Goal: Use online tool/utility: Utilize a website feature to perform a specific function

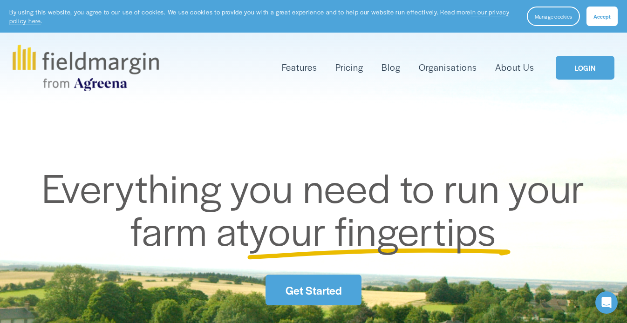
click at [587, 65] on link "LOGIN" at bounding box center [585, 68] width 59 height 24
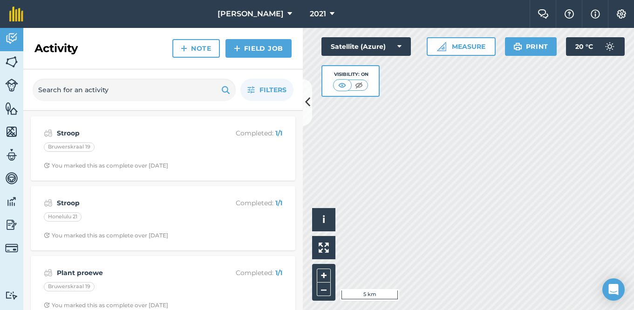
click at [311, 98] on button at bounding box center [307, 102] width 9 height 47
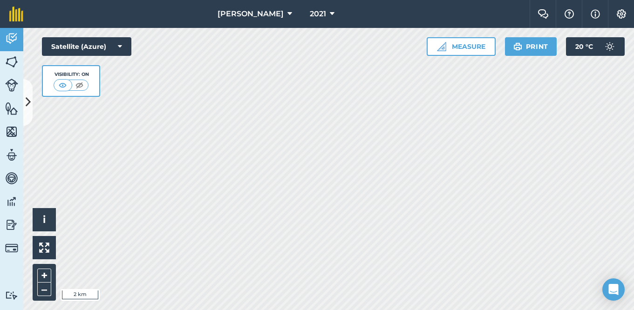
click at [333, 12] on icon at bounding box center [332, 13] width 5 height 11
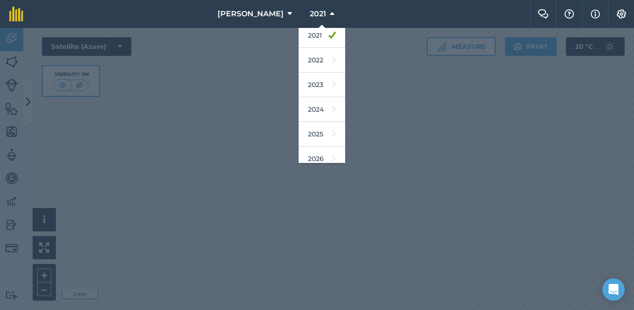
scroll to position [108, 0]
click at [332, 125] on icon at bounding box center [334, 129] width 4 height 13
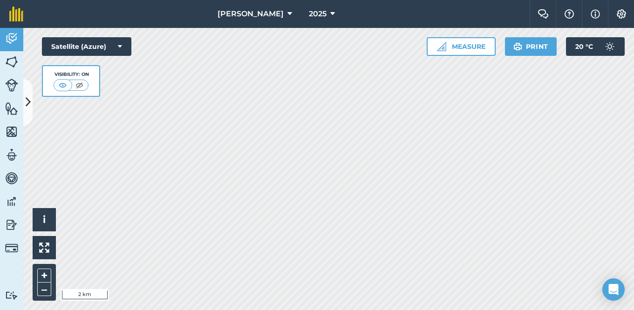
click at [332, 16] on icon at bounding box center [332, 13] width 5 height 11
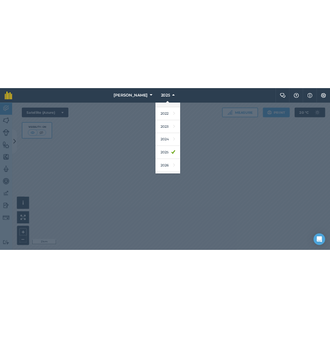
scroll to position [116, 0]
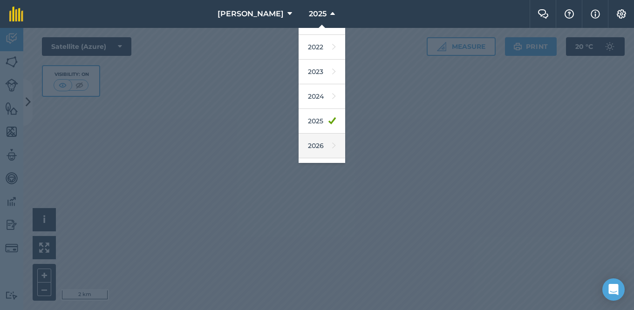
click at [332, 144] on icon at bounding box center [334, 145] width 4 height 13
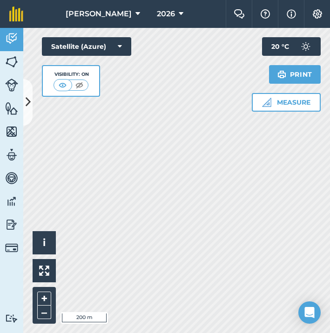
click at [260, 101] on button "Measure" at bounding box center [286, 102] width 69 height 19
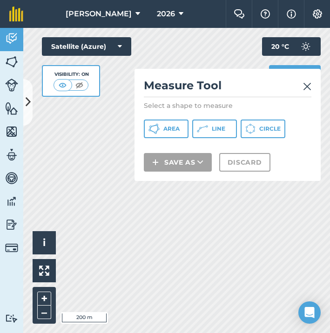
click at [173, 128] on span "Area" at bounding box center [171, 128] width 16 height 7
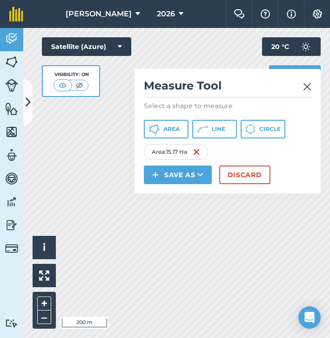
click at [309, 88] on img at bounding box center [307, 86] width 8 height 11
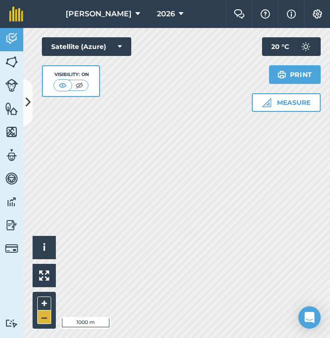
click at [45, 319] on button "–" at bounding box center [44, 317] width 14 height 14
click at [47, 306] on button "+" at bounding box center [44, 303] width 14 height 14
